Goal: Task Accomplishment & Management: Use online tool/utility

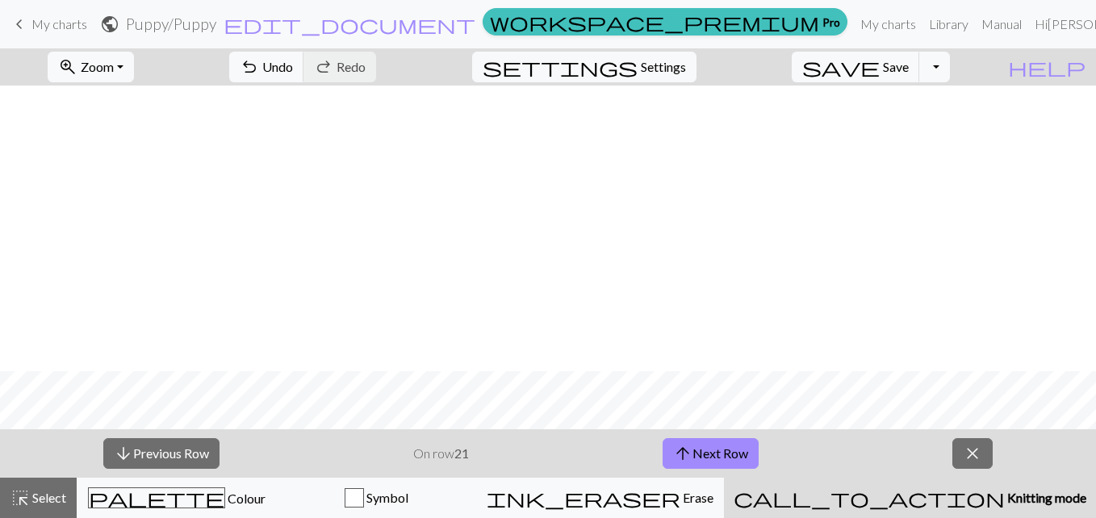
scroll to position [286, 0]
click at [16, 26] on span "keyboard_arrow_left" at bounding box center [19, 24] width 19 height 23
click at [19, 25] on span "keyboard_arrow_left" at bounding box center [19, 24] width 19 height 23
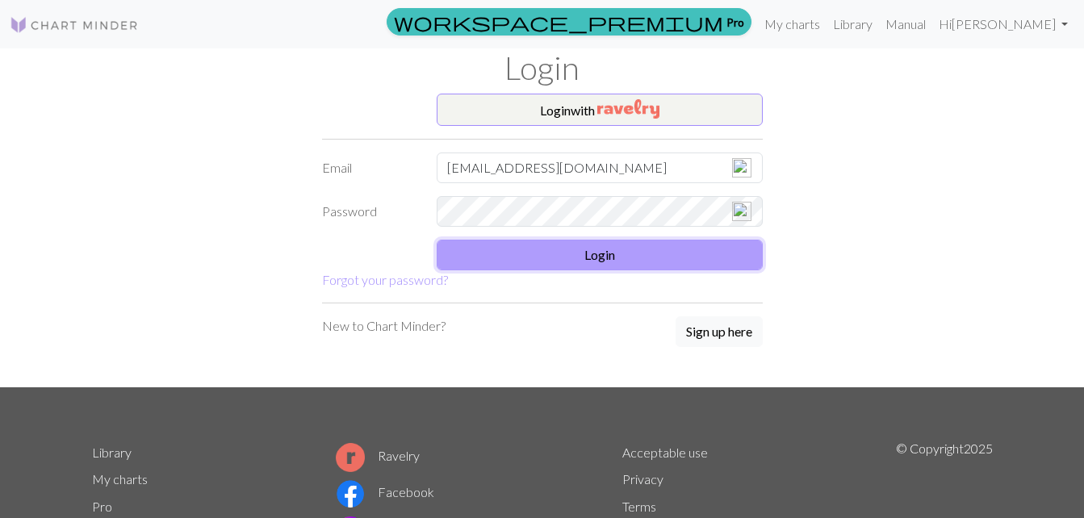
click at [597, 246] on button "Login" at bounding box center [600, 255] width 326 height 31
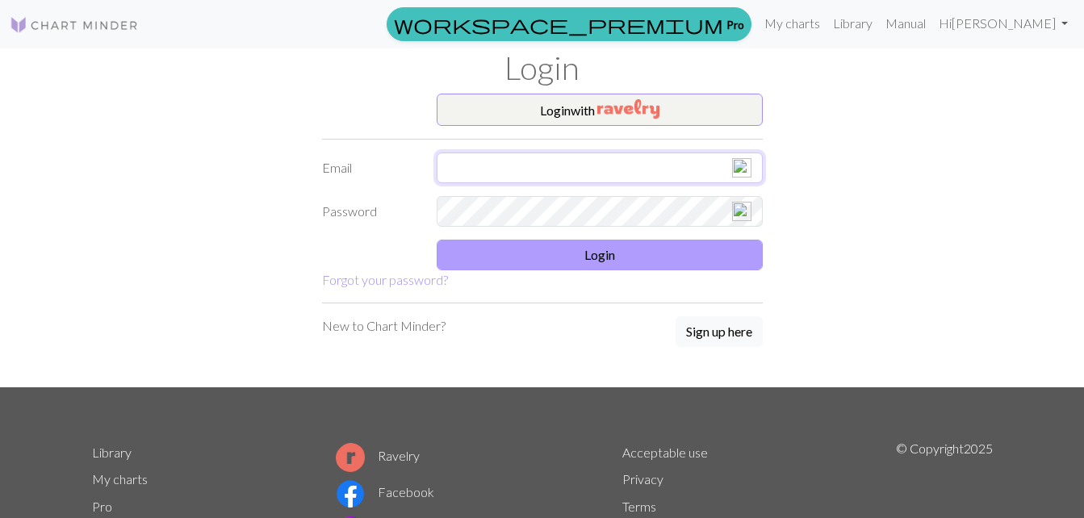
type input "[EMAIL_ADDRESS][DOMAIN_NAME]"
click at [600, 253] on button "Login" at bounding box center [600, 255] width 326 height 31
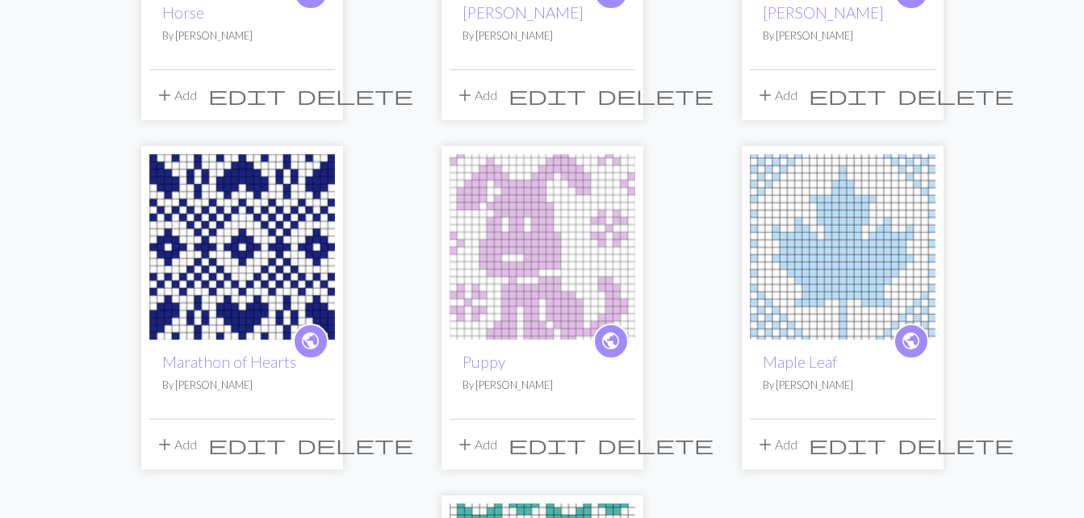
scroll to position [1063, 0]
click at [521, 246] on img at bounding box center [543, 246] width 186 height 186
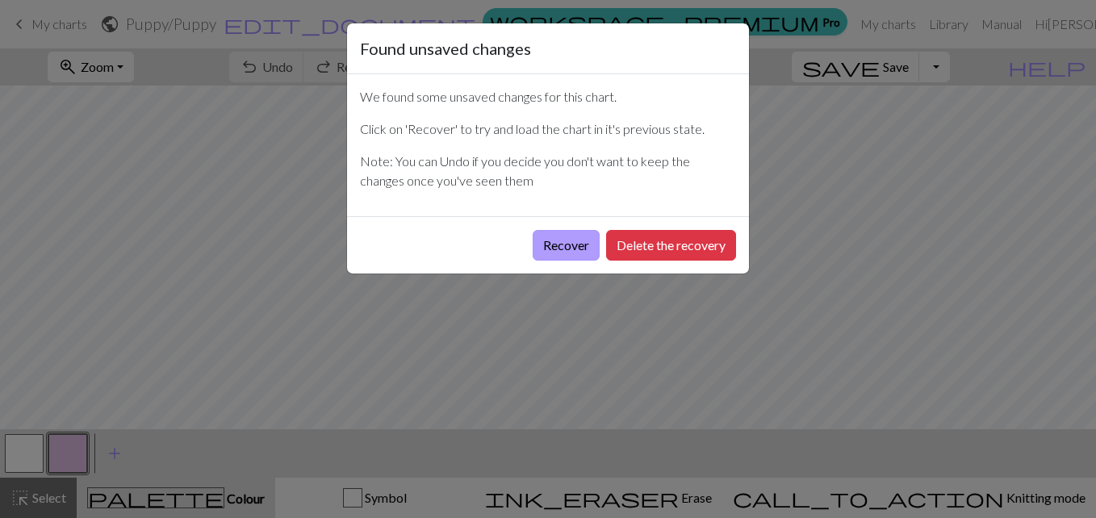
click at [547, 243] on button "Recover" at bounding box center [566, 245] width 67 height 31
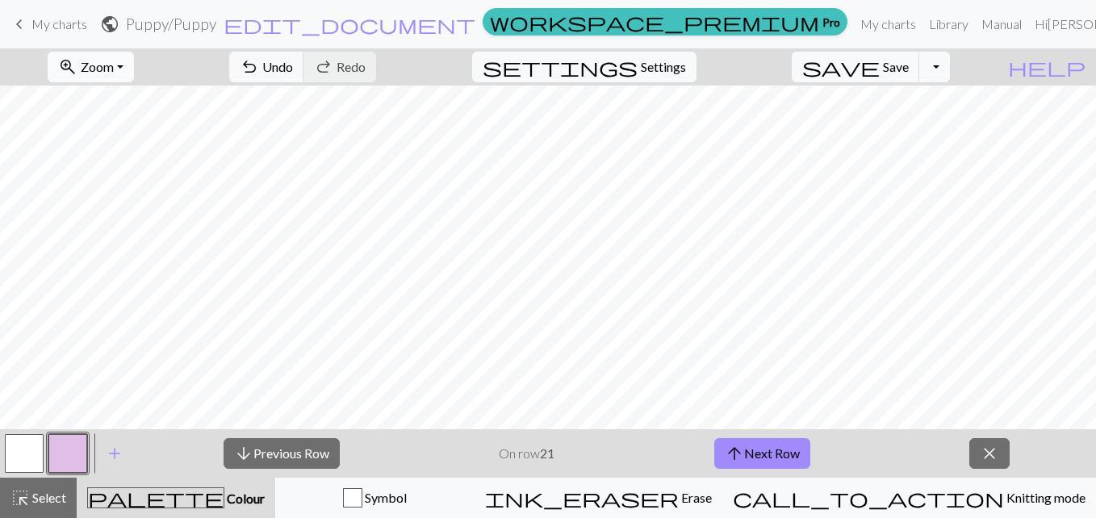
click at [134, 68] on button "zoom_in Zoom Zoom" at bounding box center [91, 67] width 86 height 31
click at [127, 244] on button "150%" at bounding box center [112, 246] width 128 height 26
click at [773, 455] on button "arrow_upward Next Row" at bounding box center [762, 453] width 96 height 31
click at [796, 451] on button "arrow_upward Next Row" at bounding box center [762, 453] width 96 height 31
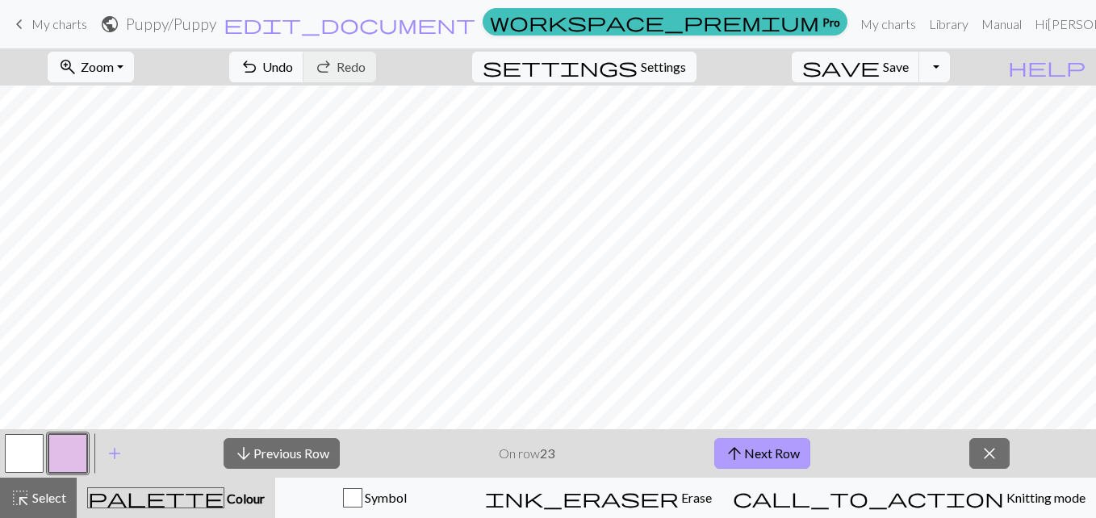
click at [766, 453] on button "arrow_upward Next Row" at bounding box center [762, 453] width 96 height 31
click at [978, 203] on div "zoom_in Zoom Zoom Fit all Fit width Fit height 50% 100% 150% 200% undo Undo Und…" at bounding box center [548, 283] width 1096 height 470
click at [763, 451] on button "arrow_upward Next Row" at bounding box center [762, 453] width 96 height 31
click at [784, 450] on button "arrow_upward Next Row" at bounding box center [762, 453] width 96 height 31
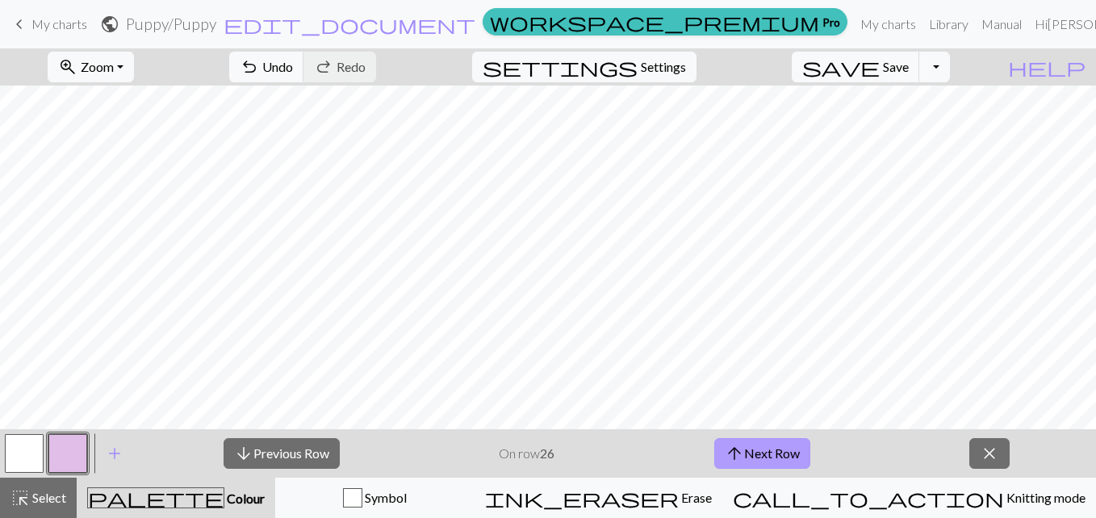
click at [765, 454] on button "arrow_upward Next Row" at bounding box center [762, 453] width 96 height 31
click at [781, 450] on button "arrow_upward Next Row" at bounding box center [762, 453] width 96 height 31
click at [774, 455] on button "arrow_upward Next Row" at bounding box center [762, 453] width 96 height 31
click at [745, 447] on button "arrow_upward Next Row" at bounding box center [762, 453] width 96 height 31
